Goal: Task Accomplishment & Management: Manage account settings

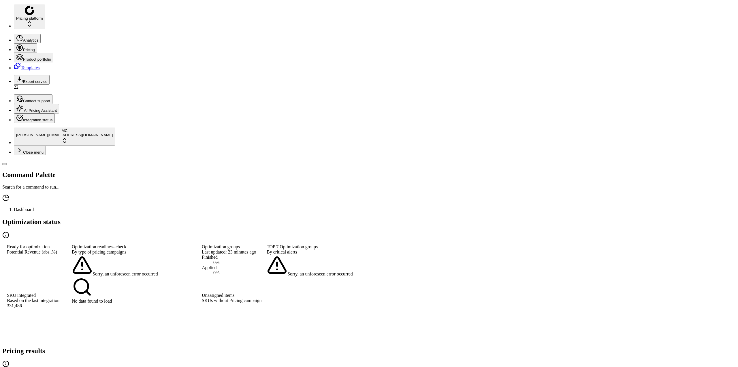
click at [14, 43] on button "Pricing" at bounding box center [25, 48] width 23 height 10
click at [17, 45] on circle at bounding box center [20, 48] width 6 height 6
click at [62, 40] on link "Optimization groups" at bounding box center [43, 38] width 38 height 5
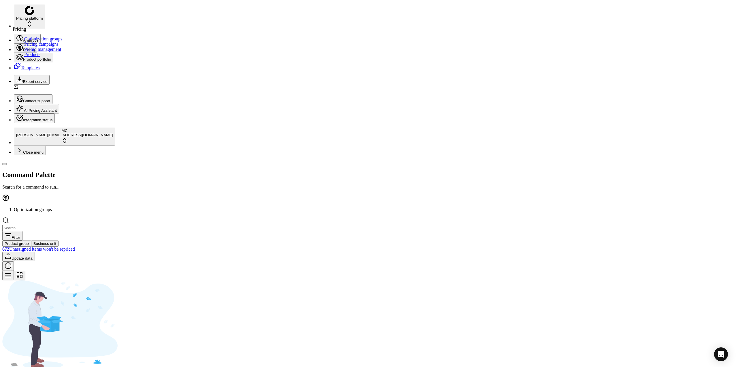
click at [34, 41] on link "Optimization groups" at bounding box center [43, 38] width 38 height 5
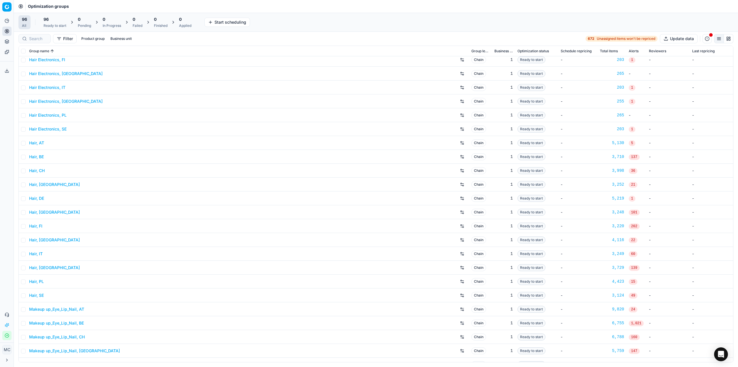
scroll to position [173, 0]
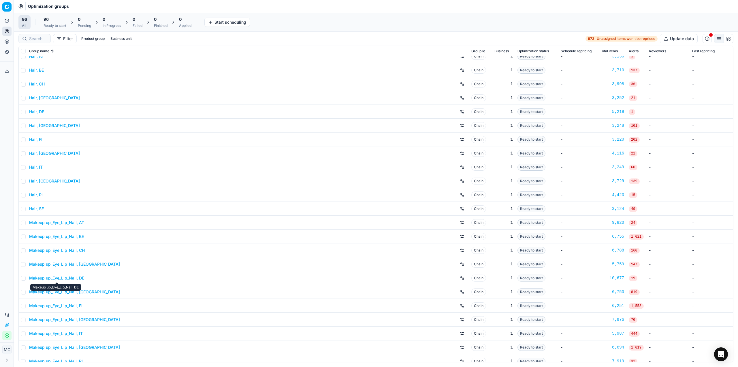
click at [78, 277] on link "Makeup up_Eye_Lip_Nail, DE" at bounding box center [56, 278] width 55 height 6
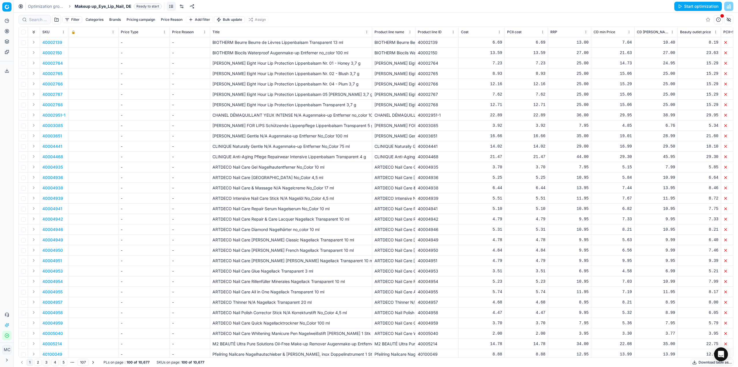
click at [181, 6] on link at bounding box center [181, 6] width 9 height 9
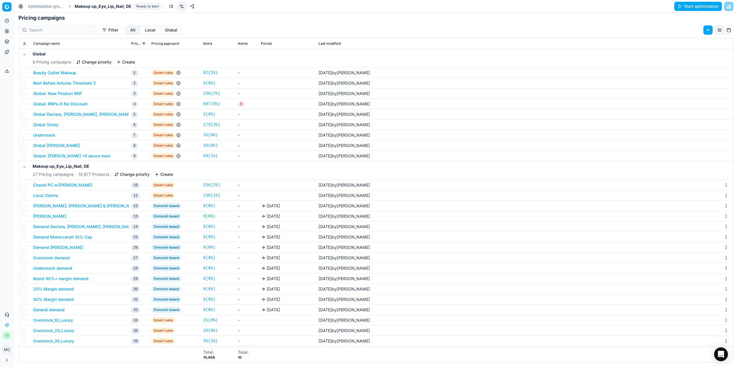
click at [108, 5] on span "Makeup up_Eye_Lip_Nail, DE" at bounding box center [103, 6] width 57 height 6
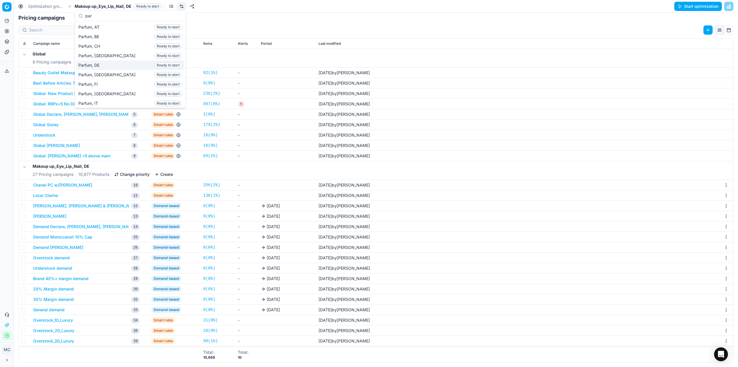
type input "par"
click at [107, 63] on div "Parfum, DE Ready to start" at bounding box center [130, 65] width 108 height 10
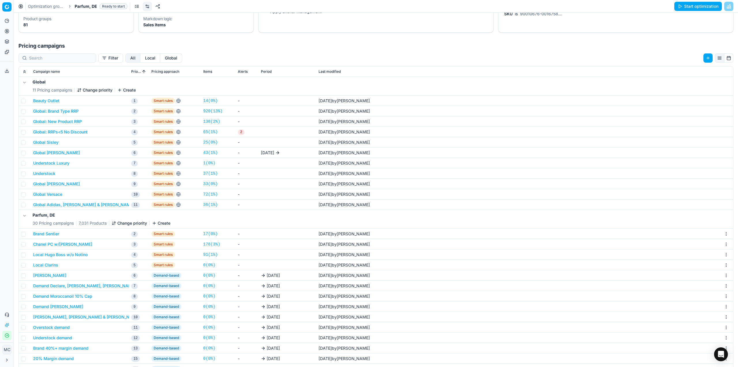
scroll to position [60, 0]
click at [68, 247] on button "Chanel PC w/o Pieper" at bounding box center [62, 245] width 59 height 6
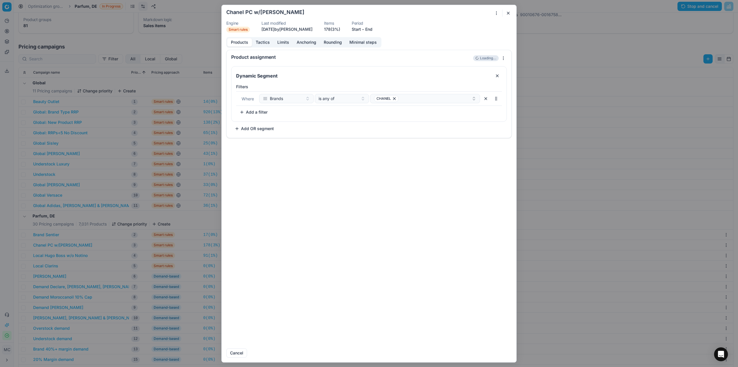
click at [265, 42] on button "Tactics" at bounding box center [263, 42] width 22 height 8
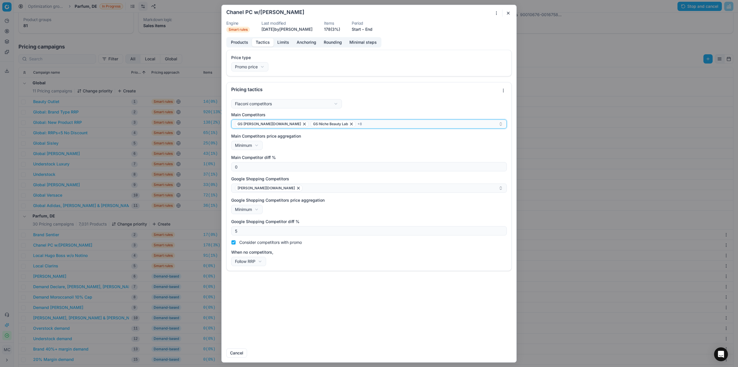
click at [378, 123] on div "GS:Breuninger.com GS:Niche Beauty Lab + 8" at bounding box center [367, 123] width 264 height 7
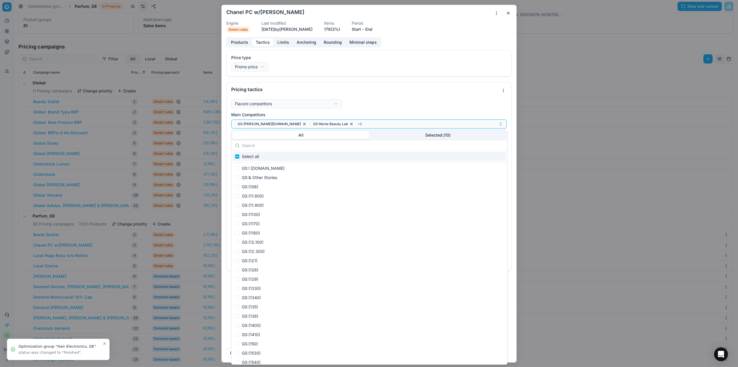
click at [509, 13] on button "button" at bounding box center [508, 13] width 7 height 7
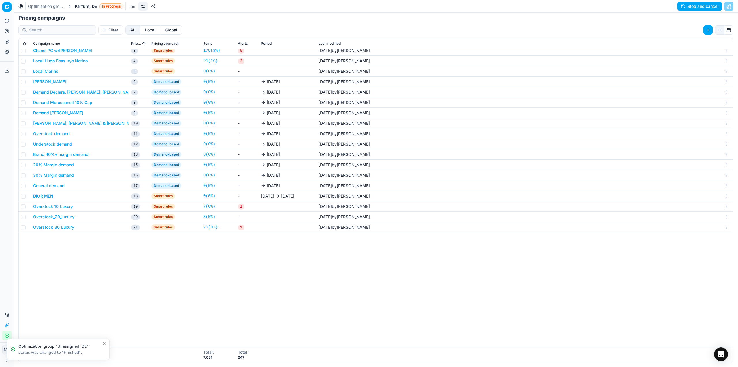
scroll to position [31, 0]
